Goal: Information Seeking & Learning: Check status

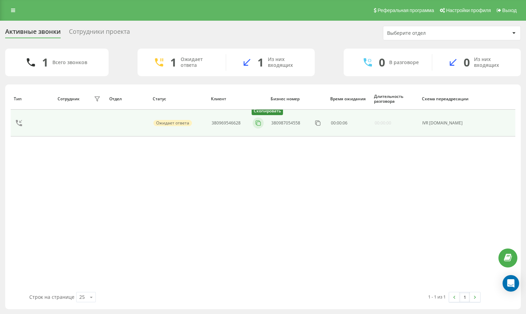
click at [256, 122] on icon at bounding box center [258, 123] width 7 height 7
click at [260, 123] on icon at bounding box center [258, 123] width 7 height 7
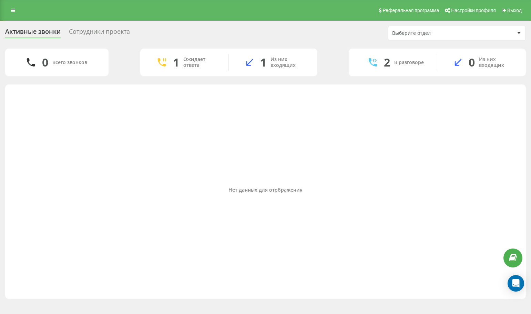
click at [467, 163] on div "Нет данных для отображения" at bounding box center [266, 190] width 510 height 204
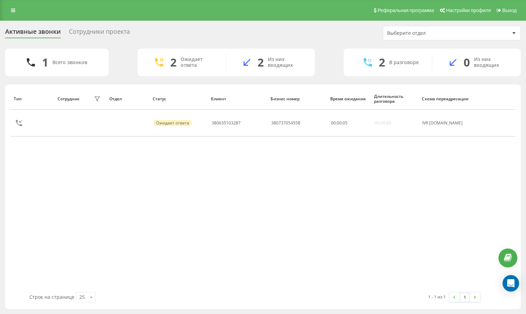
click at [475, 179] on div "Тип Сотрудник фильтра Отдел Статус Клиент Бизнес номер Время ожидания Длительно…" at bounding box center [263, 190] width 505 height 204
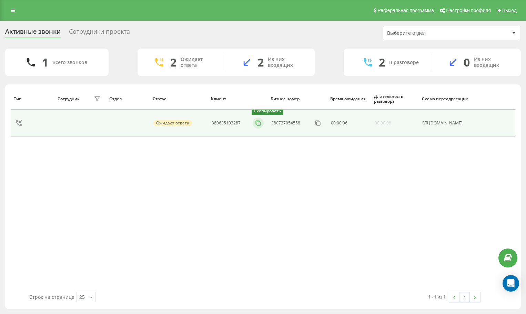
click at [256, 123] on icon at bounding box center [258, 123] width 7 height 7
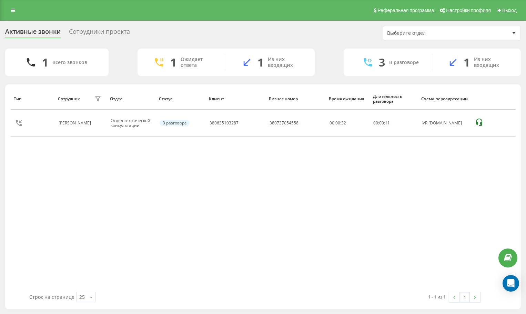
click at [487, 194] on div "Тип Сотрудник фильтра Отдел Статус Клиент Бизнес номер Время ожидания Длительно…" at bounding box center [263, 190] width 505 height 204
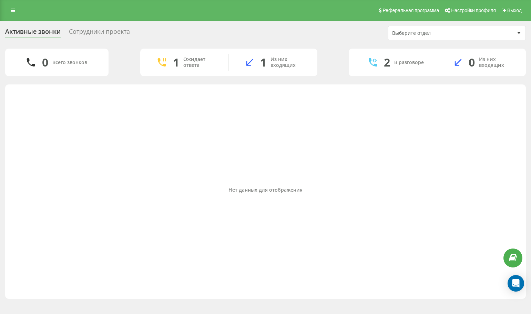
click at [448, 136] on div "Нет данных для отображения" at bounding box center [266, 190] width 510 height 204
click at [449, 128] on div "Нет данных для отображения" at bounding box center [266, 190] width 510 height 204
click at [483, 167] on div "Нет данных для отображения" at bounding box center [266, 190] width 510 height 204
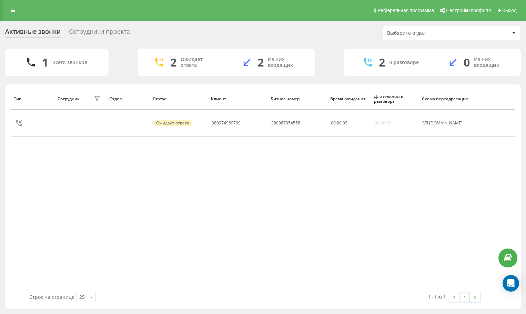
drag, startPoint x: 438, startPoint y: 170, endPoint x: 396, endPoint y: 148, distance: 47.3
click at [438, 170] on div "Тип Сотрудник фильтра Отдел Статус Клиент Бизнес номер Время ожидания Длительно…" at bounding box center [263, 190] width 505 height 204
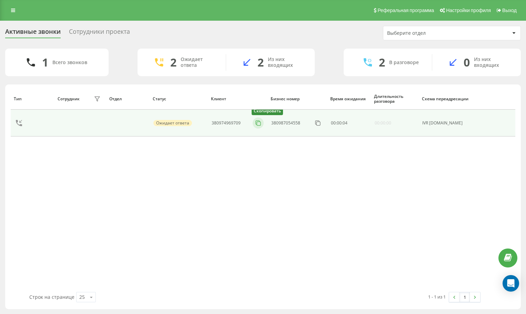
click at [259, 123] on icon at bounding box center [258, 123] width 7 height 7
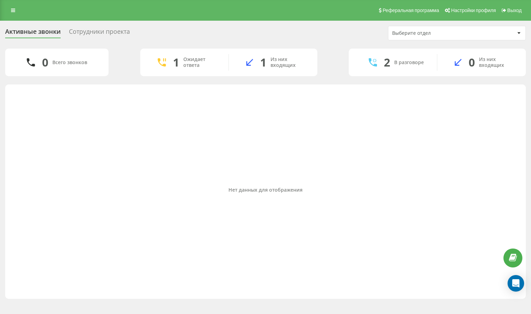
click at [466, 166] on div "Нет данных для отображения" at bounding box center [266, 190] width 510 height 204
click at [491, 150] on div "Нет данных для отображения" at bounding box center [266, 190] width 510 height 204
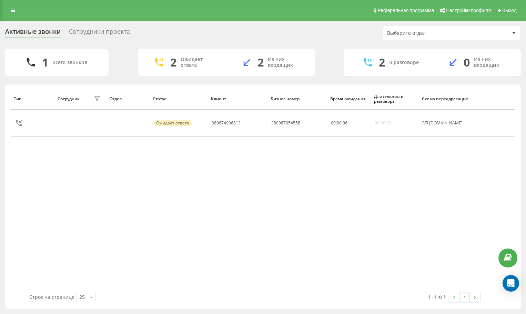
click at [462, 198] on div "Тип Сотрудник фильтра Отдел Статус Клиент Бизнес номер Время ожидания Длительно…" at bounding box center [263, 190] width 505 height 204
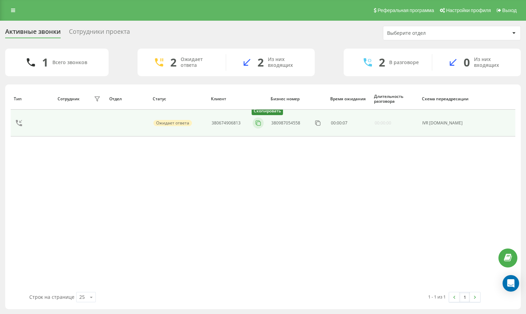
click at [257, 124] on icon at bounding box center [258, 123] width 4 height 4
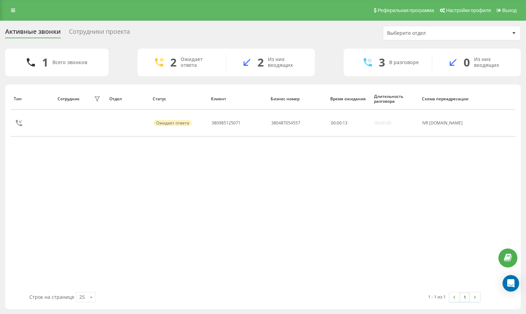
click at [474, 196] on div "Тип Сотрудник фильтра Отдел Статус Клиент Бизнес номер Время ожидания Длительно…" at bounding box center [263, 190] width 505 height 204
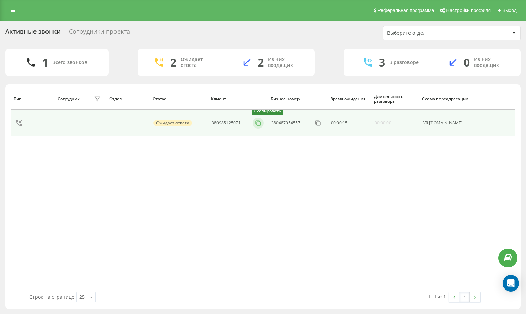
click at [257, 124] on rect at bounding box center [259, 124] width 4 height 4
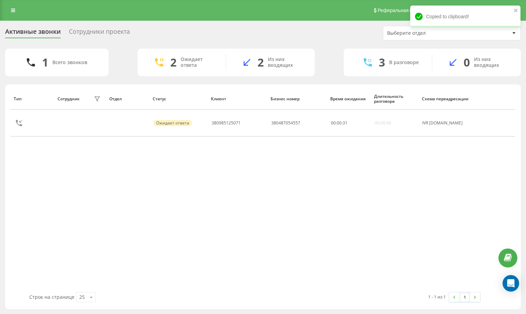
click at [514, 198] on div "Тип Сотрудник фильтра Отдел Статус Клиент Бизнес номер Время ожидания Длительно…" at bounding box center [263, 190] width 505 height 204
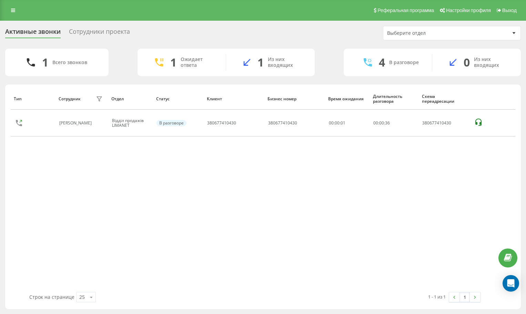
click at [465, 172] on div "Тип Сотрудник фильтра Отдел Статус Клиент Бизнес номер Время ожидания Длительно…" at bounding box center [263, 190] width 505 height 204
click at [446, 174] on div "Тип Сотрудник фильтра Отдел Статус Клиент Бизнес номер Время ожидания Длительно…" at bounding box center [263, 190] width 505 height 204
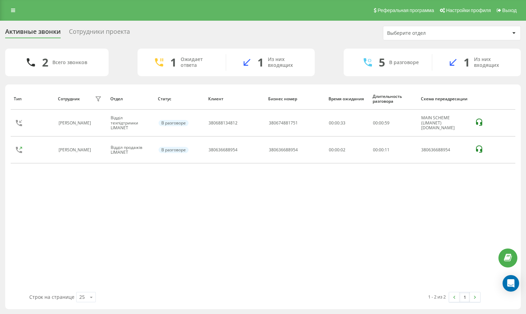
click at [422, 180] on div "Тип Сотрудник фильтра Отдел Статус Клиент Бизнес номер Время ожидания Длительно…" at bounding box center [263, 190] width 505 height 204
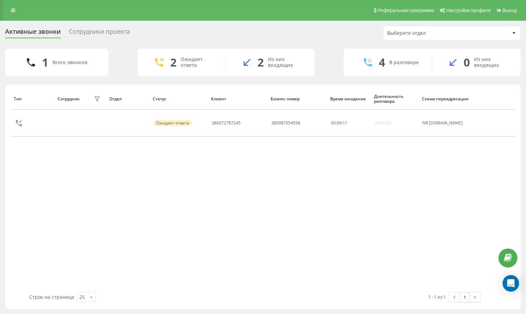
drag, startPoint x: 474, startPoint y: 186, endPoint x: 444, endPoint y: 168, distance: 35.7
click at [466, 185] on div "Тип Сотрудник фильтра Отдел Статус Клиент Бизнес номер Время ожидания Длительно…" at bounding box center [263, 190] width 505 height 204
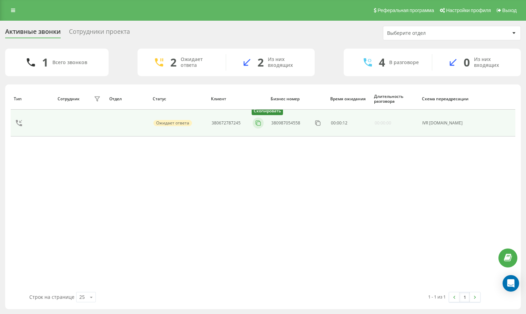
click at [259, 123] on icon at bounding box center [258, 123] width 7 height 7
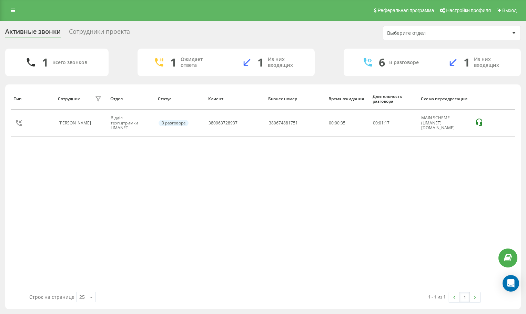
click at [475, 194] on div "Тип Сотрудник фильтра Отдел Статус Клиент Бизнес номер Время ожидания Длительно…" at bounding box center [263, 190] width 505 height 204
click at [439, 183] on div "Тип Сотрудник фильтра Отдел Статус Клиент Бизнес номер Время ожидания Длительно…" at bounding box center [263, 190] width 505 height 204
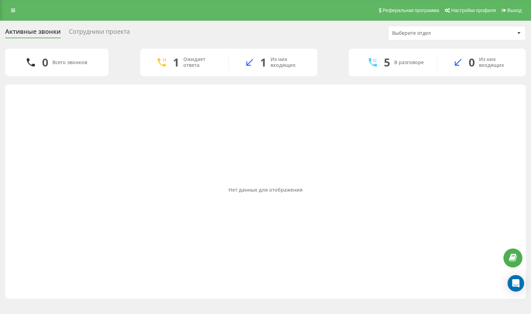
click at [452, 181] on div "Нет данных для отображения" at bounding box center [266, 190] width 510 height 204
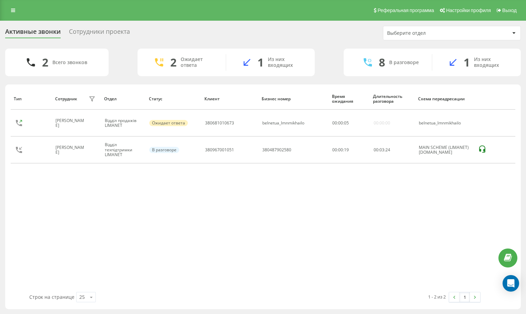
click at [456, 217] on div "Тип Сотрудник фильтра Отдел Статус Клиент Бизнес номер Время ожидания Длительно…" at bounding box center [263, 190] width 505 height 204
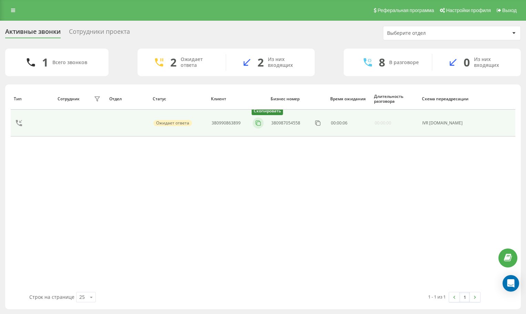
click at [257, 124] on icon at bounding box center [258, 123] width 4 height 4
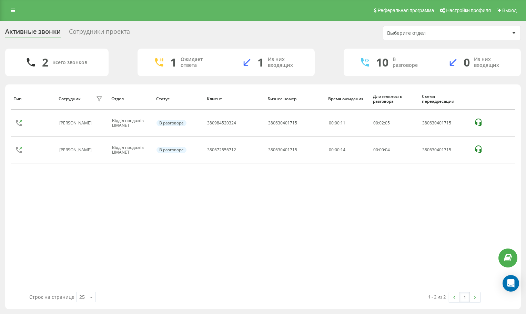
click at [458, 216] on div "Тип Сотрудник фильтра Отдел Статус Клиент Бизнес номер Время ожидания Длительно…" at bounding box center [263, 190] width 505 height 204
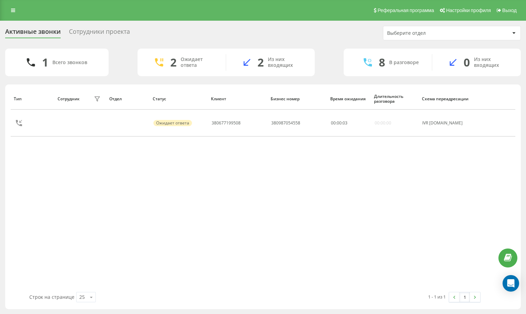
drag, startPoint x: 485, startPoint y: 170, endPoint x: 478, endPoint y: 167, distance: 7.1
click at [484, 170] on div "Тип Сотрудник фильтра Отдел Статус Клиент Бизнес номер Время ожидания Длительно…" at bounding box center [263, 190] width 505 height 204
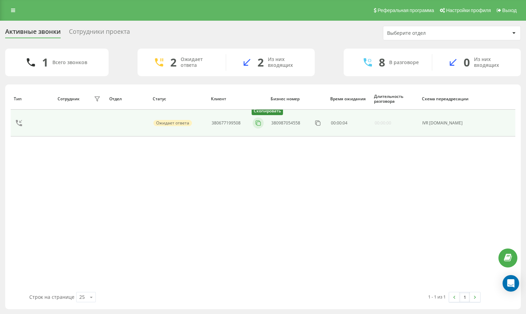
click at [259, 122] on icon at bounding box center [258, 123] width 7 height 7
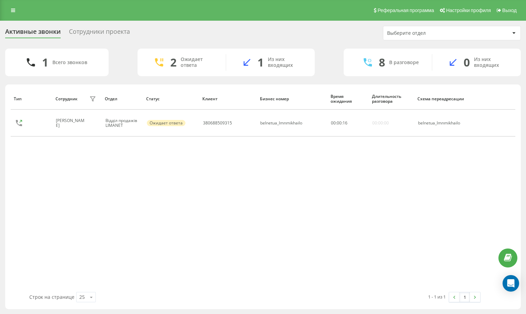
click at [472, 175] on div "Тип Сотрудник фильтра Отдел Статус Клиент Бизнес номер Время ожидания Длительно…" at bounding box center [263, 190] width 505 height 204
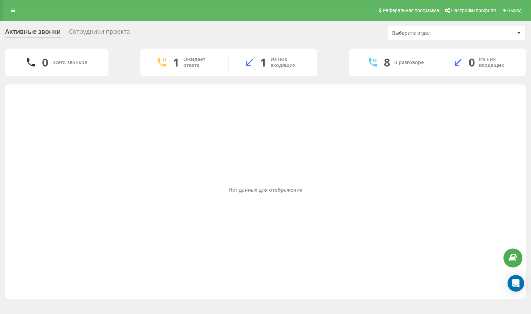
click at [461, 116] on div "Нет данных для отображения" at bounding box center [266, 190] width 510 height 204
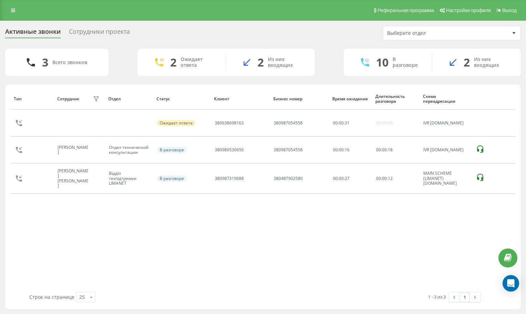
click at [464, 224] on div "Тип Сотрудник фильтра Отдел Статус Клиент Бизнес номер Время ожидания Длительно…" at bounding box center [263, 190] width 505 height 204
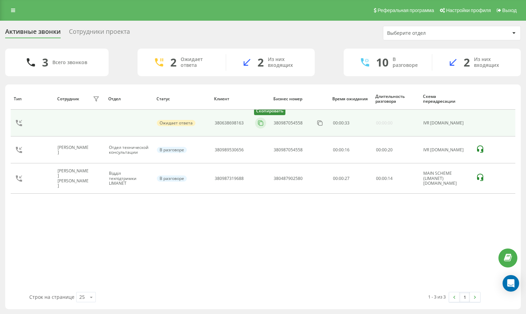
click at [260, 122] on rect at bounding box center [261, 124] width 4 height 4
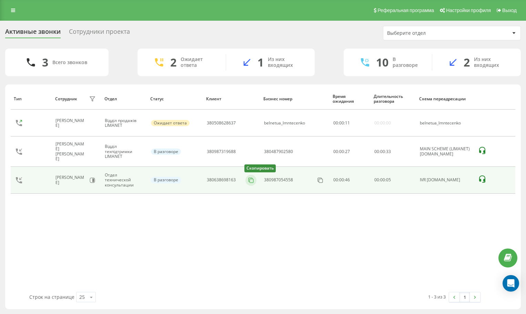
click at [247, 179] on icon at bounding box center [250, 180] width 7 height 7
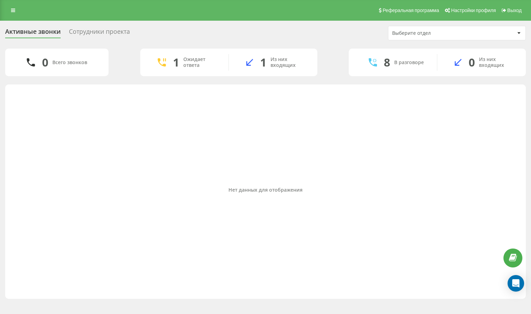
drag, startPoint x: 492, startPoint y: 146, endPoint x: 448, endPoint y: 70, distance: 87.4
click at [492, 145] on div "Нет данных для отображения" at bounding box center [266, 190] width 510 height 204
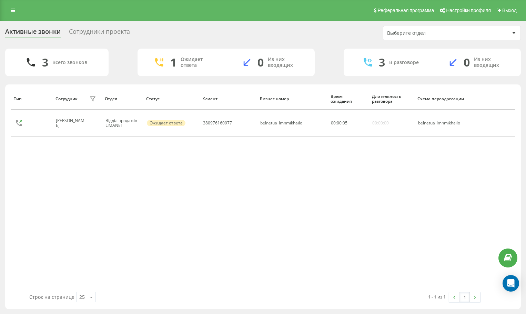
click at [426, 165] on div "Тип Сотрудник фильтра Отдел Статус Клиент Бизнес номер Время ожидания Длительно…" at bounding box center [263, 190] width 505 height 204
drag, startPoint x: 425, startPoint y: 171, endPoint x: 423, endPoint y: 163, distance: 8.6
click at [425, 171] on div "Тип Сотрудник фильтра Отдел Статус Клиент Бизнес номер Время ожидания Длительно…" at bounding box center [263, 190] width 505 height 204
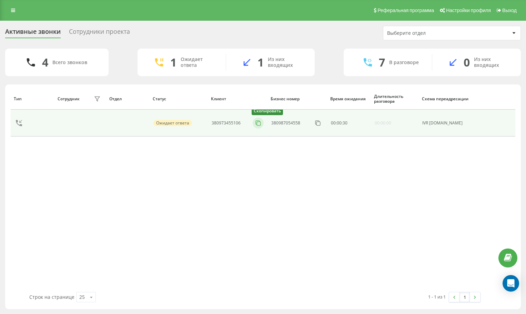
click at [255, 124] on icon at bounding box center [258, 123] width 7 height 7
click at [254, 120] on button at bounding box center [258, 123] width 11 height 8
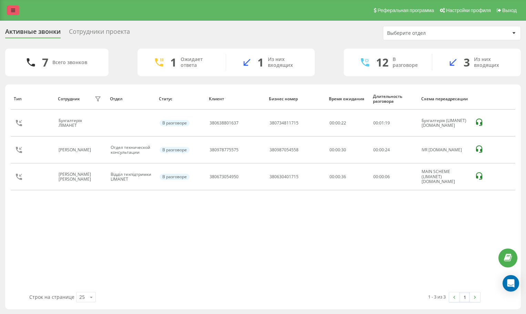
click at [18, 10] on link at bounding box center [13, 11] width 12 height 10
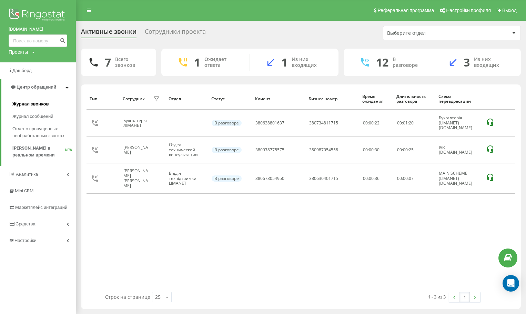
click at [34, 102] on span "Журнал звонков" at bounding box center [30, 104] width 36 height 7
click at [33, 104] on span "Журнал звонков" at bounding box center [30, 104] width 36 height 7
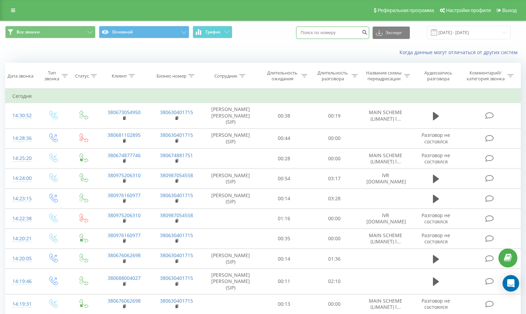
click at [337, 32] on input at bounding box center [332, 33] width 73 height 12
paste input "380939355588"
type input "380939355588"
click at [367, 33] on icon "submit" at bounding box center [365, 31] width 6 height 4
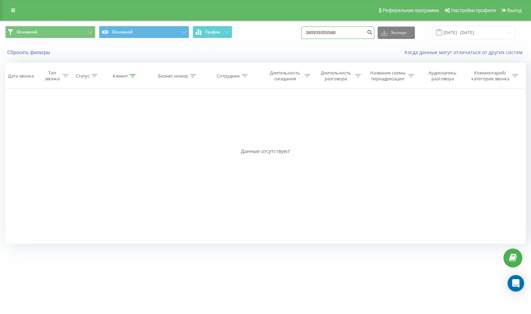
click at [351, 33] on input "380939355588" at bounding box center [337, 33] width 73 height 12
click at [373, 32] on button "submit" at bounding box center [369, 33] width 9 height 12
click at [373, 33] on icon "submit" at bounding box center [370, 31] width 6 height 4
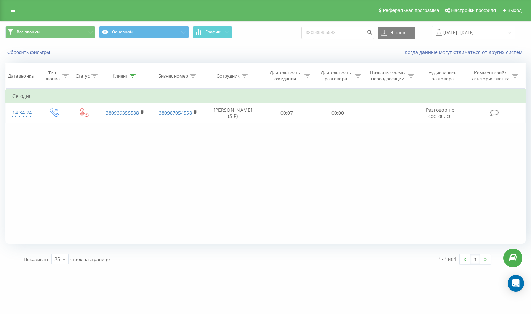
click at [6, 11] on div "Реферальная программа Настройки профиля Выход" at bounding box center [265, 10] width 531 height 21
click at [8, 12] on link at bounding box center [13, 11] width 12 height 10
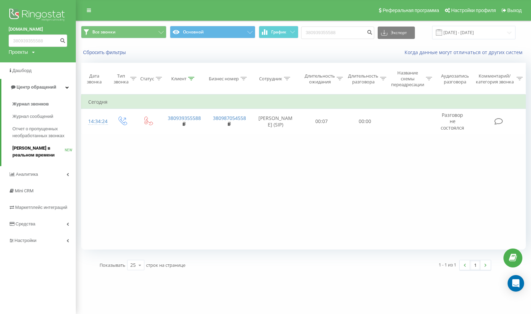
click at [47, 149] on span "[PERSON_NAME] в реальном времени" at bounding box center [38, 152] width 52 height 14
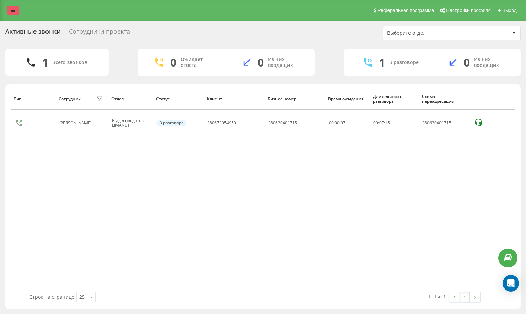
click at [16, 10] on link at bounding box center [13, 11] width 12 height 10
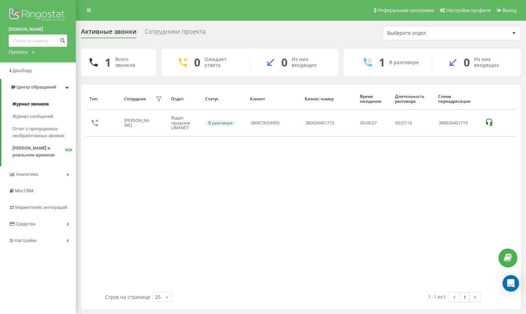
click at [43, 105] on span "Журнал звонков" at bounding box center [30, 104] width 36 height 7
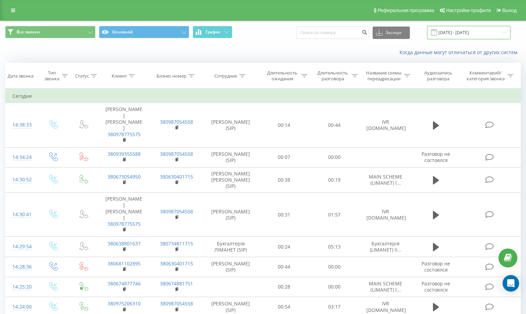
click at [448, 36] on input "[DATE] - [DATE]" at bounding box center [468, 32] width 83 height 13
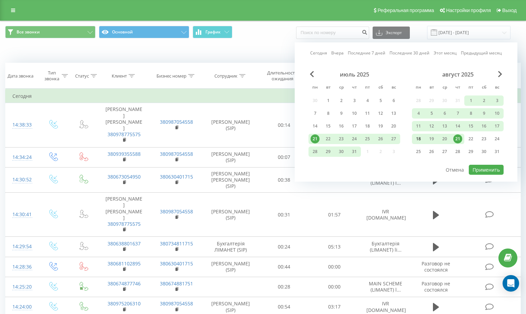
click at [423, 137] on div "18" at bounding box center [418, 138] width 9 height 9
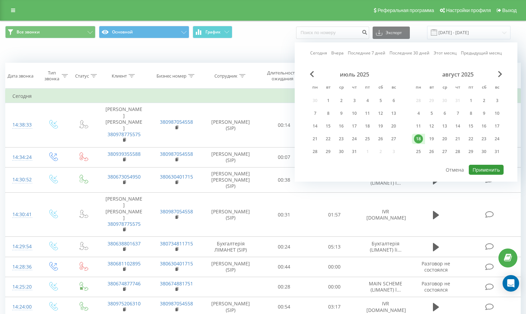
click at [485, 166] on button "Применить" at bounding box center [486, 170] width 35 height 10
type input "[DATE] - [DATE]"
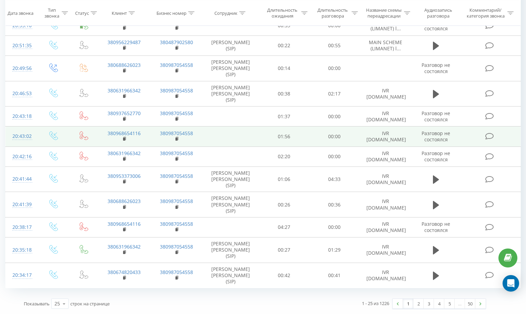
scroll to position [507, 0]
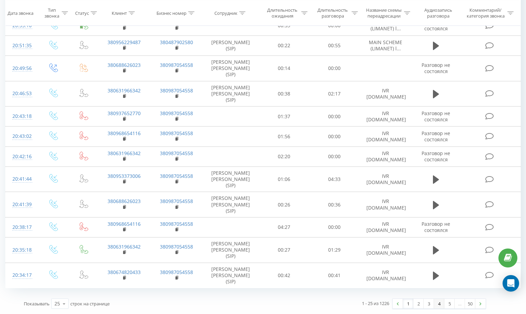
click at [441, 303] on link "4" at bounding box center [439, 304] width 10 height 10
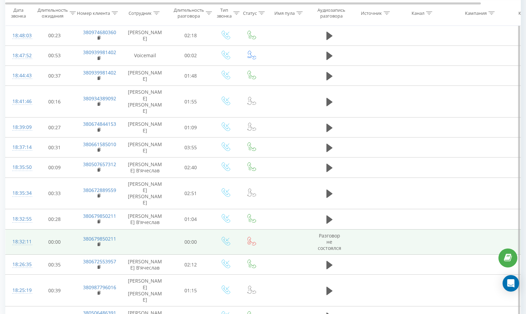
scroll to position [370, 0]
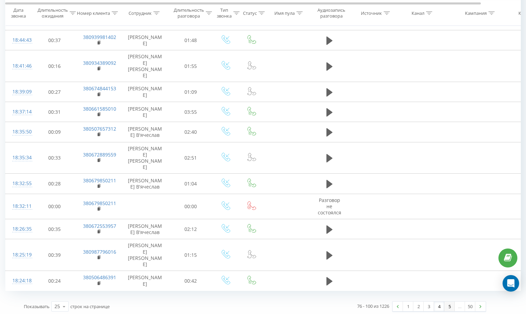
click at [451, 304] on link "5" at bounding box center [449, 307] width 10 height 10
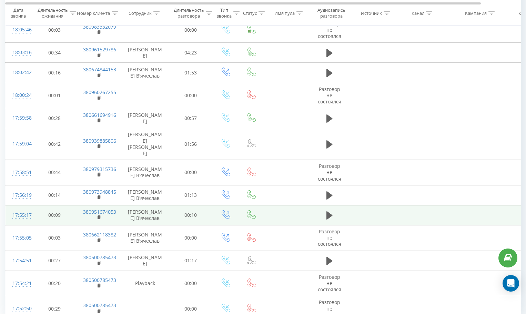
scroll to position [391, 0]
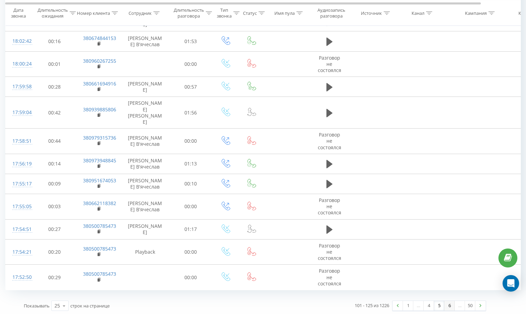
click at [447, 302] on link "6" at bounding box center [449, 306] width 10 height 10
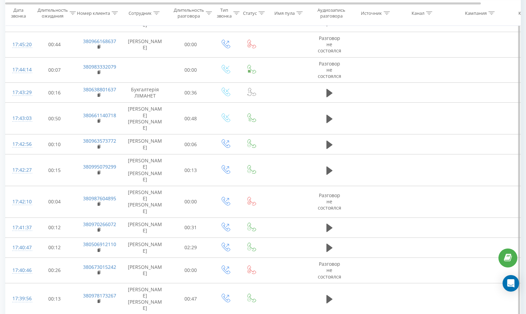
scroll to position [412, 0]
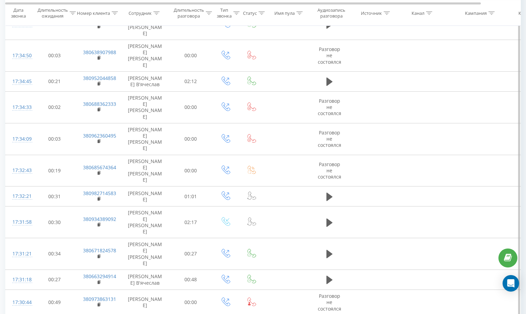
scroll to position [401, 0]
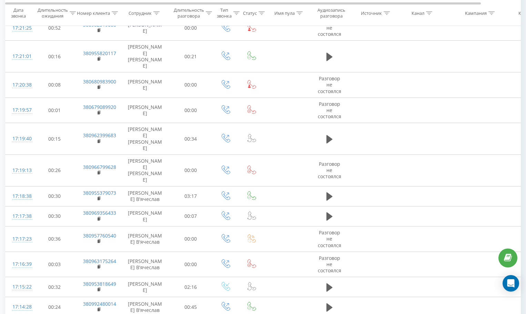
scroll to position [406, 0]
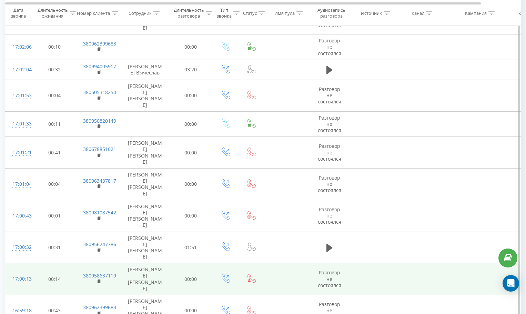
scroll to position [401, 0]
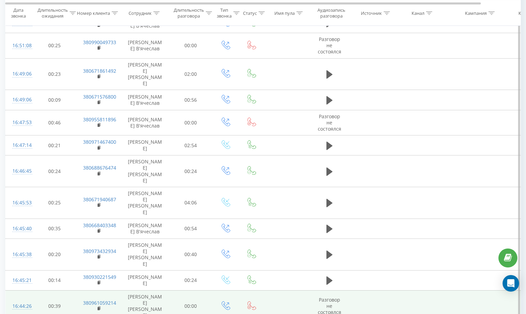
scroll to position [385, 0]
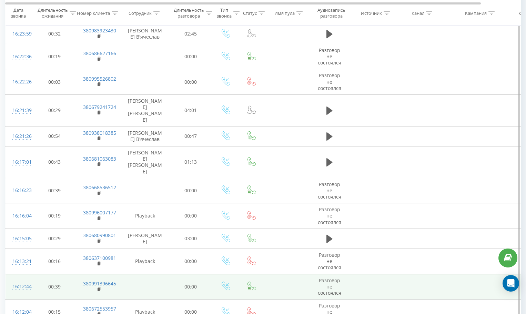
scroll to position [401, 0]
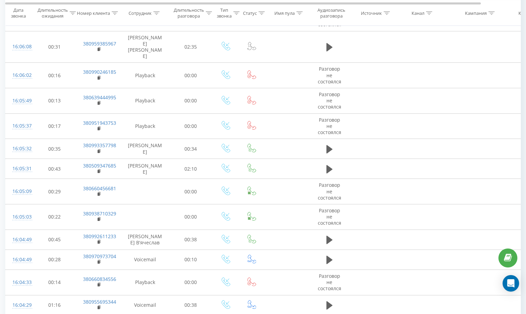
scroll to position [391, 0]
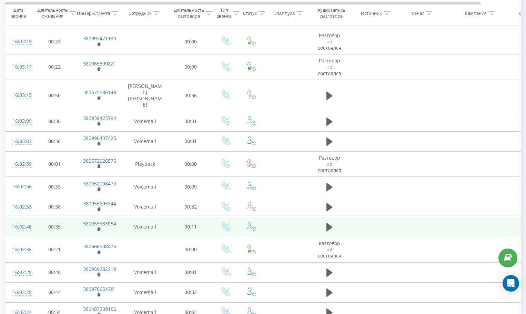
scroll to position [391, 0]
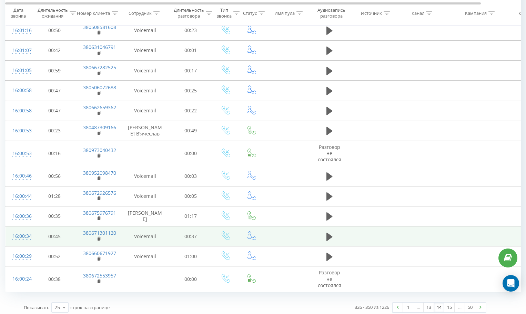
scroll to position [348, 0]
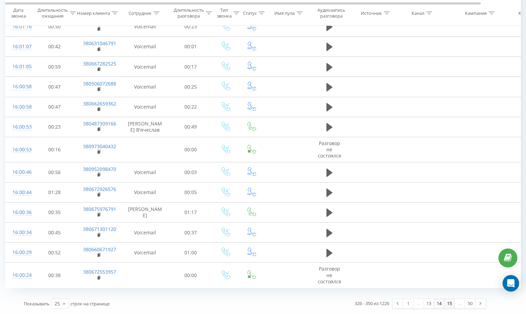
click at [449, 303] on link "15" at bounding box center [449, 304] width 10 height 10
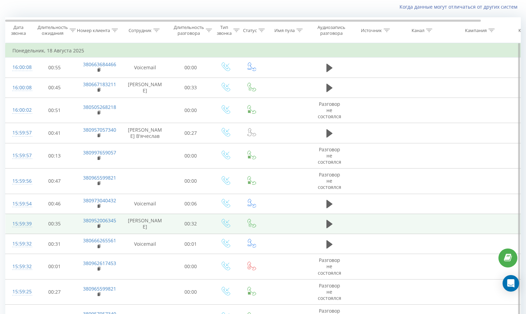
scroll to position [354, 0]
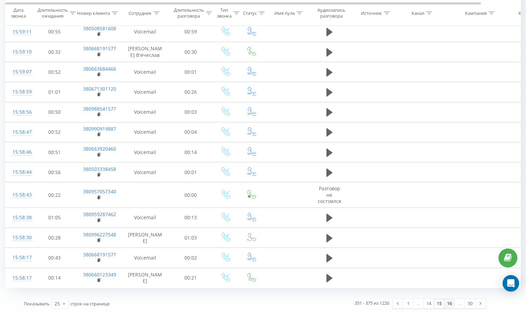
click at [449, 303] on link "16" at bounding box center [449, 304] width 10 height 10
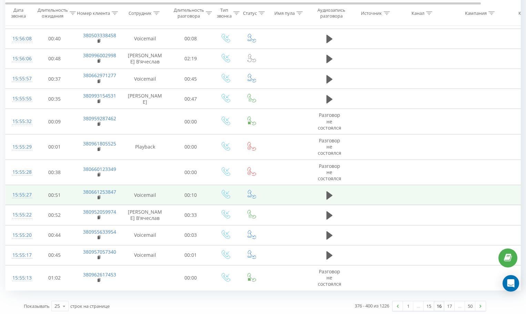
scroll to position [364, 0]
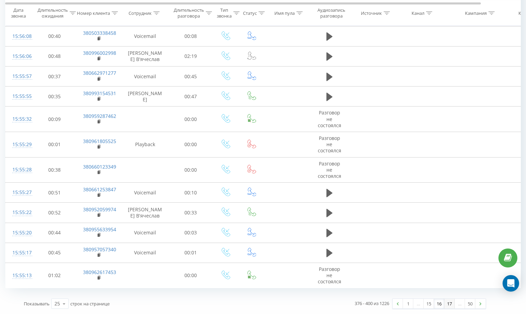
click at [447, 303] on link "17" at bounding box center [449, 304] width 10 height 10
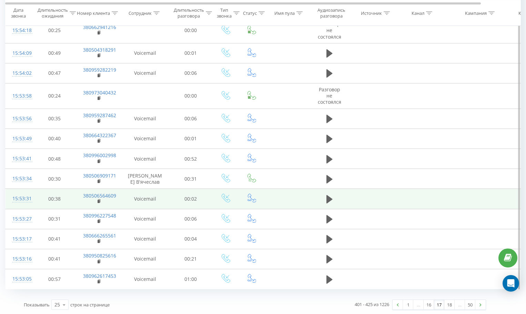
scroll to position [354, 0]
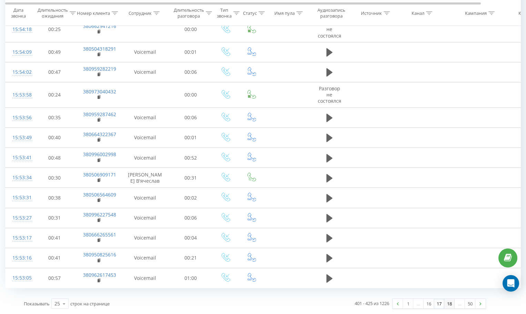
click at [448, 308] on link "18" at bounding box center [449, 304] width 10 height 10
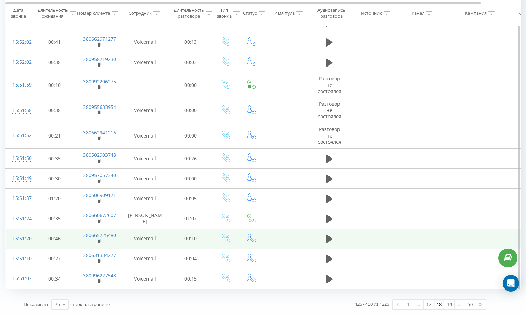
scroll to position [354, 0]
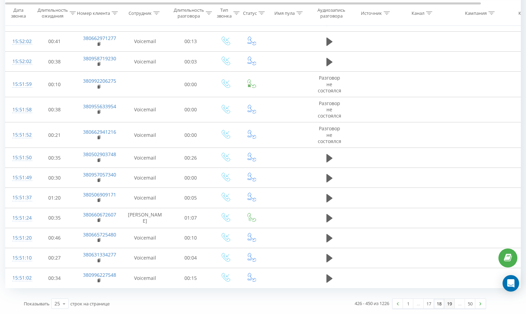
click at [449, 304] on link "19" at bounding box center [449, 304] width 10 height 10
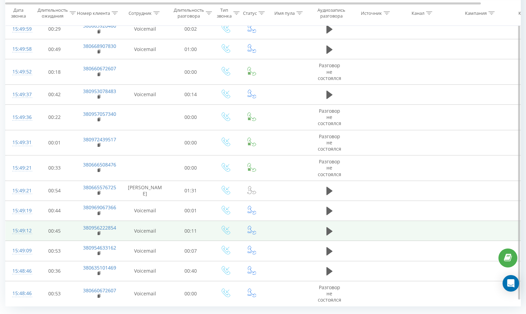
scroll to position [359, 0]
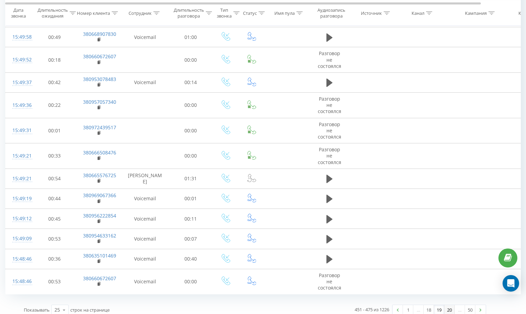
click at [450, 305] on link "20" at bounding box center [449, 310] width 10 height 10
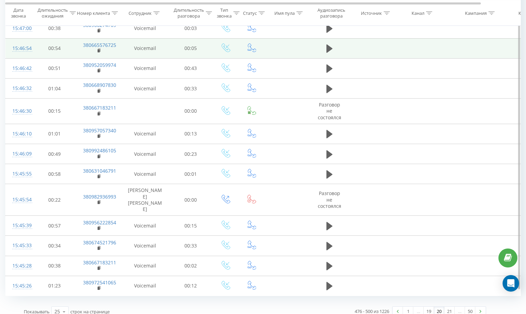
scroll to position [354, 0]
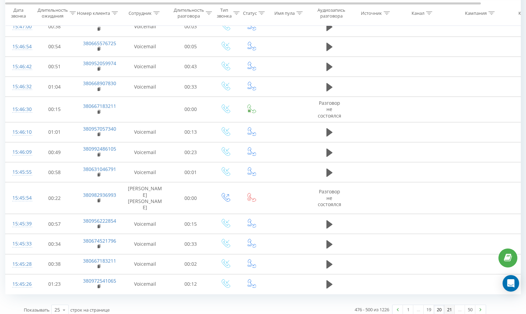
click at [448, 305] on link "21" at bounding box center [449, 310] width 10 height 10
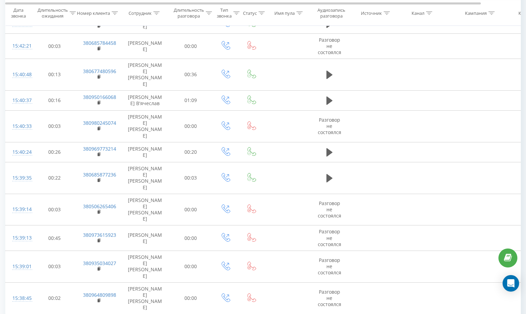
scroll to position [380, 0]
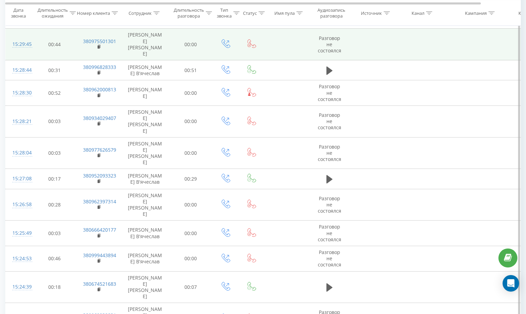
scroll to position [401, 0]
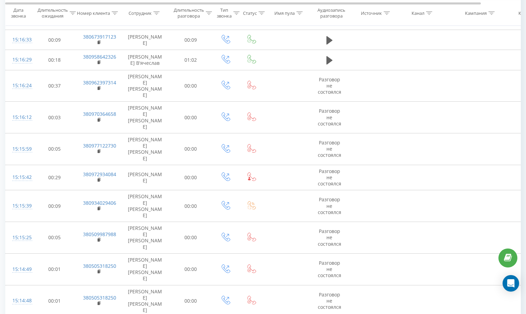
scroll to position [417, 0]
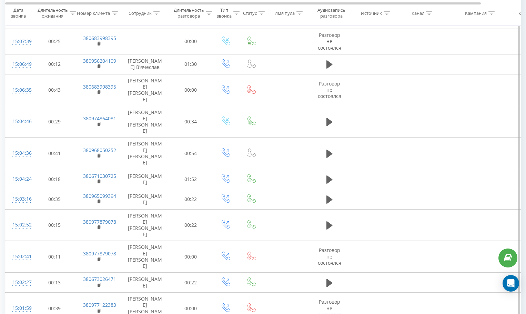
scroll to position [396, 0]
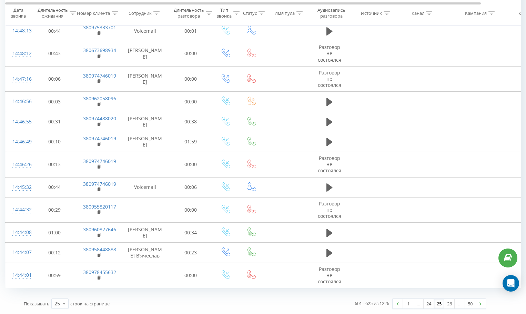
scroll to position [391, 0]
click at [448, 302] on link "26" at bounding box center [449, 304] width 10 height 10
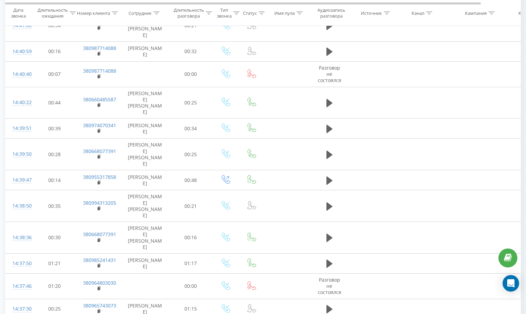
scroll to position [433, 0]
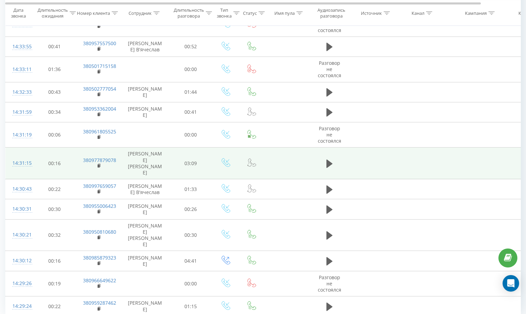
scroll to position [423, 0]
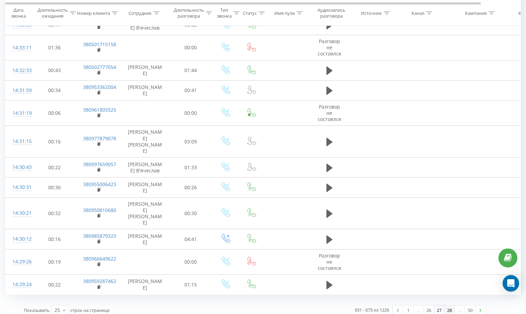
click at [448, 305] on link "28" at bounding box center [449, 310] width 10 height 10
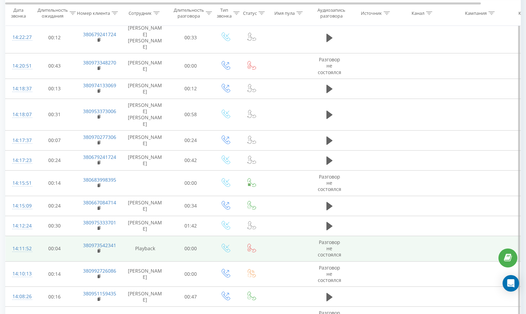
scroll to position [401, 0]
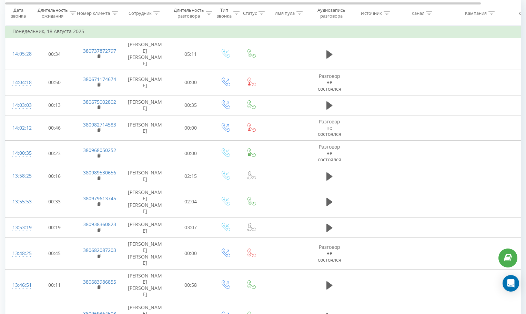
scroll to position [45, 0]
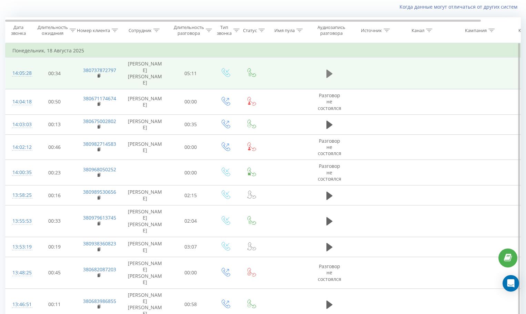
click at [331, 71] on icon at bounding box center [329, 74] width 6 height 8
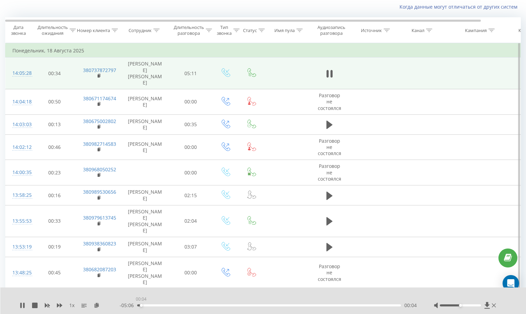
click at [141, 306] on div "00:04" at bounding box center [269, 305] width 264 height 2
click at [161, 305] on div "00:27" at bounding box center [269, 305] width 264 height 2
drag, startPoint x: 165, startPoint y: 305, endPoint x: 170, endPoint y: 305, distance: 4.5
click at [165, 305] on div "00:33" at bounding box center [269, 305] width 264 height 2
drag, startPoint x: 173, startPoint y: 305, endPoint x: 178, endPoint y: 305, distance: 4.8
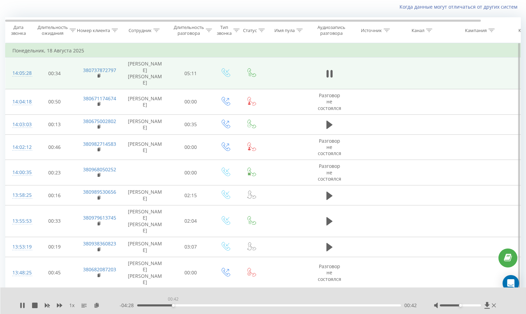
click at [174, 305] on div "00:42" at bounding box center [269, 305] width 264 height 2
click at [182, 305] on div "00:45" at bounding box center [269, 305] width 264 height 2
click at [191, 306] on div "00:53" at bounding box center [269, 305] width 264 height 2
click at [199, 306] on div "01:04" at bounding box center [269, 305] width 264 height 2
click at [205, 305] on div "01:13" at bounding box center [269, 305] width 264 height 2
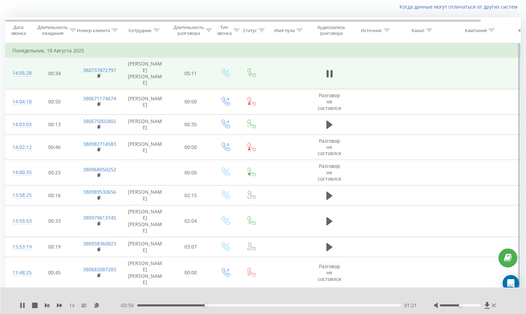
click at [216, 305] on div "01:21" at bounding box center [269, 305] width 264 height 2
click at [226, 305] on div "01:34" at bounding box center [269, 305] width 264 height 2
click at [242, 306] on div "02:03" at bounding box center [269, 305] width 264 height 2
click at [247, 305] on div "02:04" at bounding box center [269, 305] width 264 height 2
click at [251, 305] on div "02:14" at bounding box center [269, 305] width 264 height 2
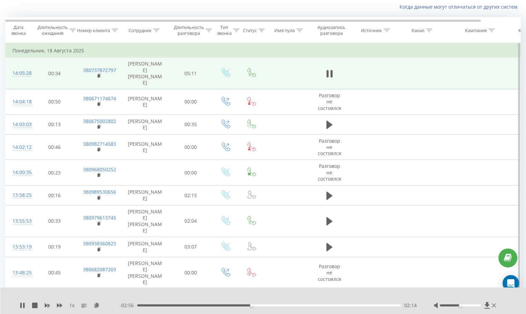
click at [255, 304] on div "02:14" at bounding box center [269, 305] width 264 height 2
click at [261, 305] on div "02:25" at bounding box center [269, 305] width 264 height 2
click at [266, 306] on div "02:32" at bounding box center [269, 305] width 264 height 2
click at [271, 306] on div "02:33" at bounding box center [269, 305] width 264 height 2
drag, startPoint x: 253, startPoint y: 306, endPoint x: 248, endPoint y: 306, distance: 4.5
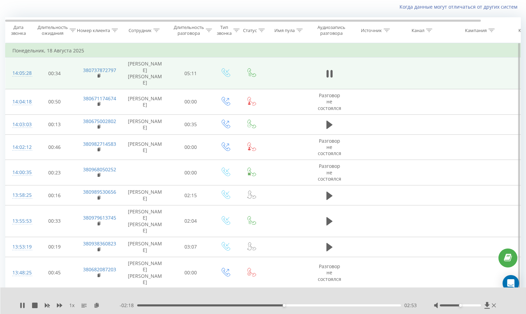
click at [251, 306] on div "- 02:18 02:53 02:53" at bounding box center [268, 305] width 297 height 7
click at [244, 306] on div "- 02:17 02:53 02:53" at bounding box center [268, 305] width 297 height 7
click at [245, 305] on div "02:07" at bounding box center [269, 305] width 264 height 2
click at [98, 74] on rect at bounding box center [99, 75] width 2 height 3
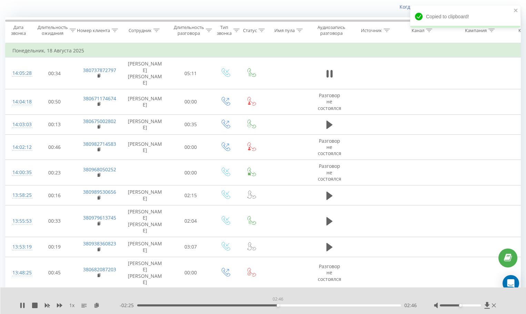
click at [278, 306] on div "02:46" at bounding box center [269, 305] width 264 height 2
click at [281, 305] on div "02:49" at bounding box center [269, 305] width 264 height 2
click at [283, 305] on div "02:49" at bounding box center [269, 305] width 264 height 2
click at [287, 305] on div "02:56" at bounding box center [269, 305] width 264 height 2
drag, startPoint x: 290, startPoint y: 305, endPoint x: 294, endPoint y: 305, distance: 4.1
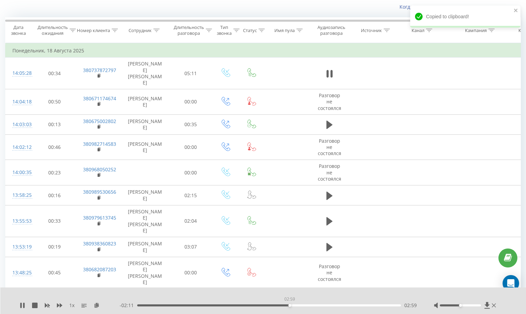
click at [290, 305] on div "02:59" at bounding box center [269, 305] width 264 height 2
click at [295, 305] on div "03:06" at bounding box center [269, 305] width 264 height 2
click at [301, 305] on div "03:06" at bounding box center [269, 305] width 264 height 2
click at [306, 305] on div "03:15" at bounding box center [269, 305] width 264 height 2
click at [312, 305] on div "03:25" at bounding box center [269, 305] width 264 height 2
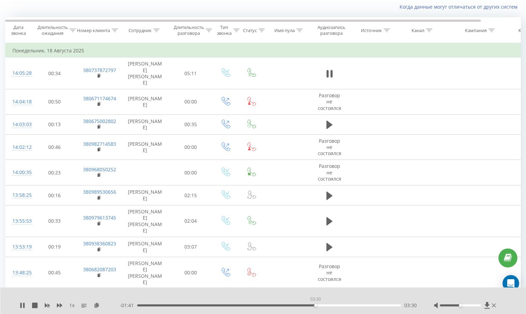
click at [315, 305] on div "03:30" at bounding box center [269, 305] width 264 height 2
click at [322, 305] on div "03:38" at bounding box center [269, 305] width 264 height 2
click at [327, 305] on div "03:39" at bounding box center [269, 305] width 264 height 2
click at [336, 305] on div "00:00" at bounding box center [269, 305] width 264 height 2
click at [283, 305] on div "03:57" at bounding box center [269, 305] width 264 height 2
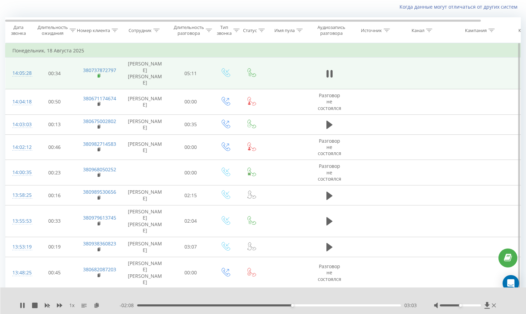
click at [100, 74] on icon at bounding box center [99, 75] width 2 height 3
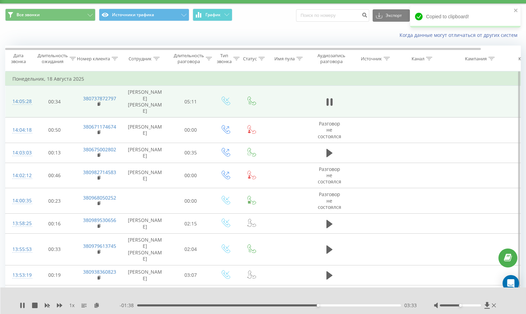
scroll to position [0, 0]
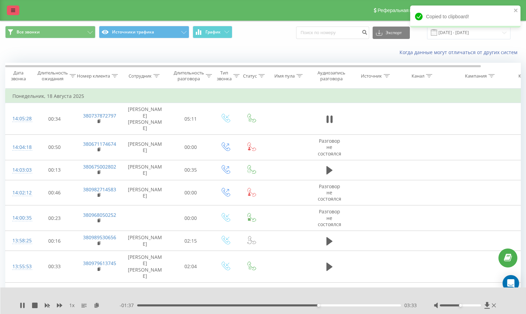
click at [13, 11] on icon at bounding box center [13, 10] width 4 height 5
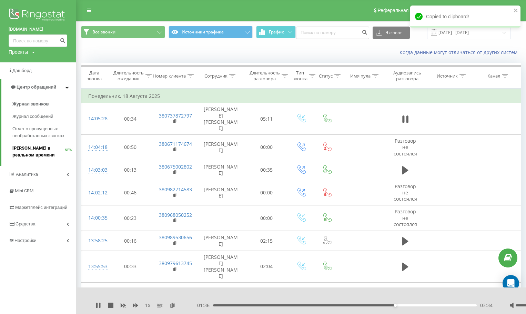
click at [43, 153] on span "[PERSON_NAME] в реальном времени" at bounding box center [38, 152] width 52 height 14
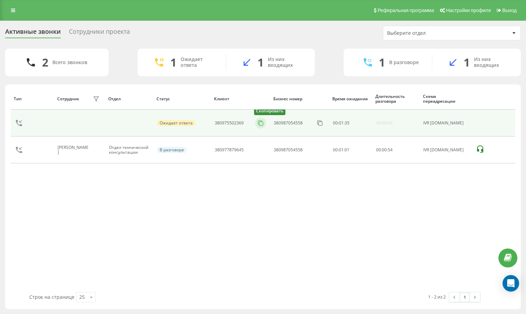
click at [264, 126] on icon at bounding box center [260, 123] width 7 height 7
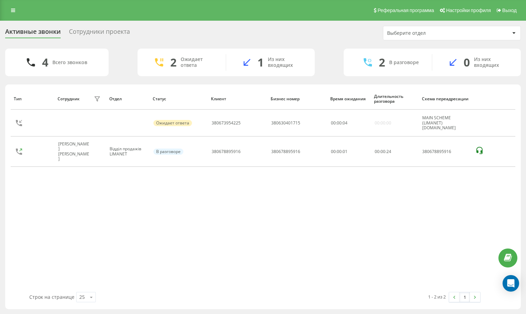
click at [449, 196] on div "Тип Сотрудник фильтра Отдел Статус Клиент Бизнес номер Время ожидания Длительно…" at bounding box center [263, 190] width 505 height 204
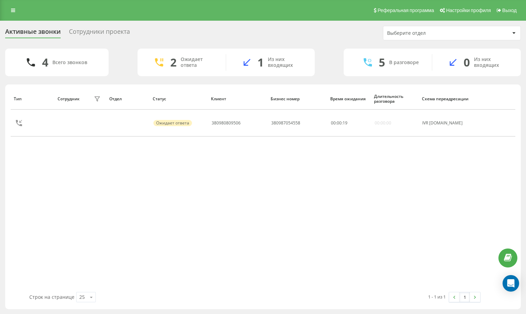
click at [458, 171] on div "Тип Сотрудник фильтра Отдел Статус Клиент Бизнес номер Время ожидания Длительно…" at bounding box center [263, 190] width 505 height 204
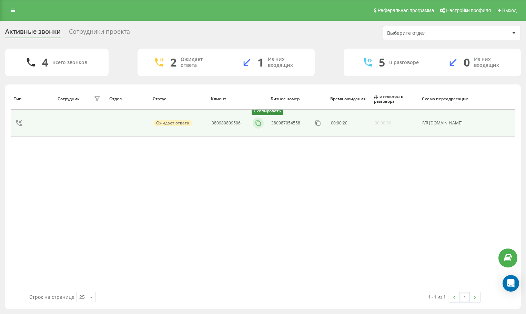
click at [261, 123] on rect at bounding box center [259, 124] width 4 height 4
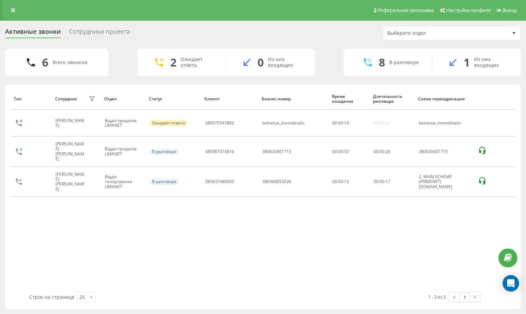
click at [503, 211] on div "Тип Сотрудник фильтра Отдел Статус Клиент Бизнес номер Время ожидания Длительно…" at bounding box center [263, 190] width 505 height 204
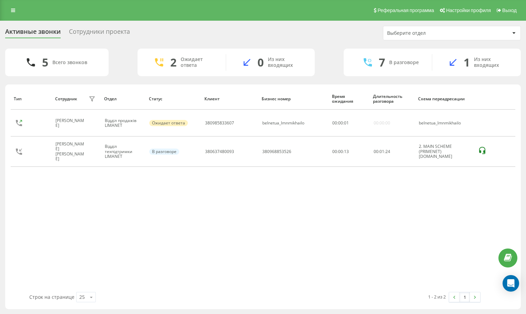
click at [504, 203] on div "Тип Сотрудник фильтра Отдел Статус Клиент Бизнес номер Время ожидания Длительно…" at bounding box center [263, 190] width 505 height 204
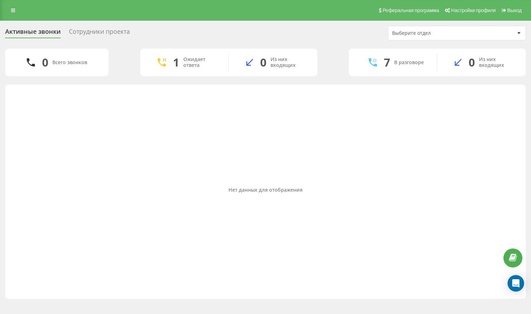
click at [164, 283] on div "Нет данных для отображения" at bounding box center [266, 190] width 510 height 204
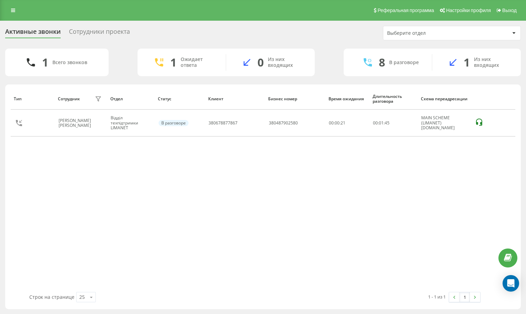
click at [462, 162] on div "Тип Сотрудник фильтра Отдел Статус Клиент Бизнес номер Время ожидания Длительно…" at bounding box center [263, 190] width 505 height 204
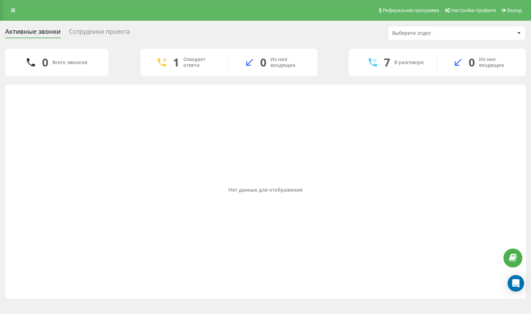
click at [503, 137] on div "Нет данных для отображения" at bounding box center [266, 190] width 510 height 204
drag, startPoint x: 478, startPoint y: 147, endPoint x: 331, endPoint y: 113, distance: 151.4
click at [468, 143] on div "Нет данных для отображения" at bounding box center [266, 190] width 510 height 204
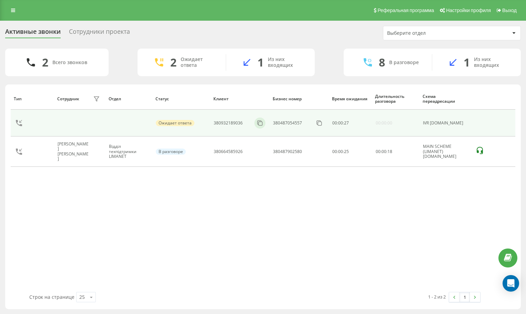
click at [263, 117] on td "380932189036" at bounding box center [239, 123] width 59 height 27
click at [260, 122] on rect at bounding box center [261, 124] width 4 height 4
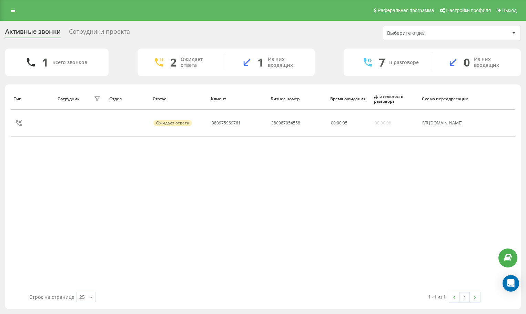
click at [10, 174] on div "Тип Сотрудник фильтра Отдел Статус Клиент Бизнес номер Время ожидания Длительно…" at bounding box center [263, 196] width 516 height 225
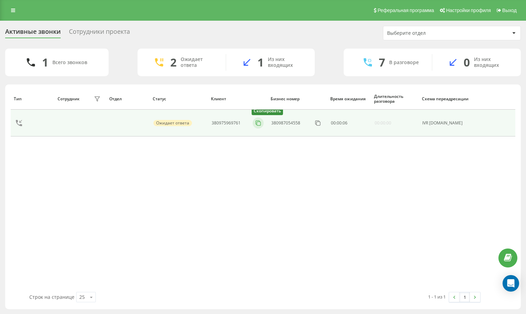
click at [257, 124] on icon at bounding box center [258, 123] width 7 height 7
